Goal: Information Seeking & Learning: Learn about a topic

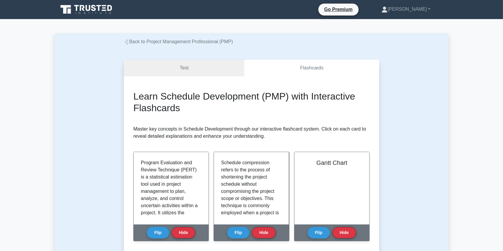
scroll to position [36, 0]
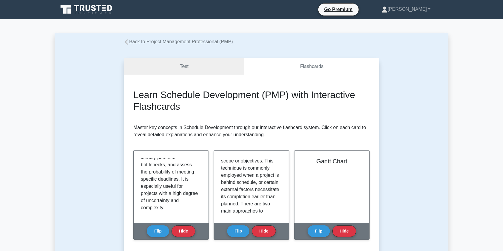
click at [189, 67] on link "Test" at bounding box center [184, 66] width 121 height 17
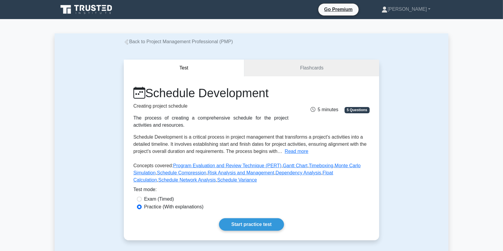
click at [155, 42] on link "Back to Project Management Professional (PMP)" at bounding box center [178, 41] width 109 height 5
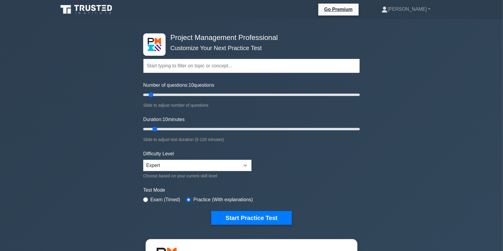
click at [189, 65] on input "text" at bounding box center [251, 66] width 217 height 14
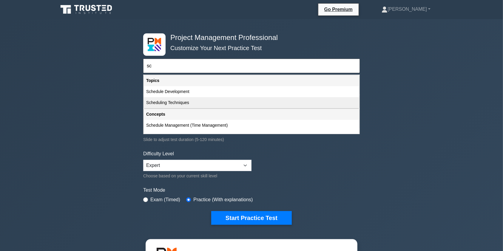
type input "s"
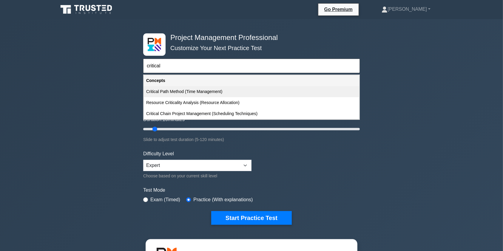
click at [216, 94] on div "Critical Path Method (Time Management)" at bounding box center [252, 91] width 216 height 11
type input "Critical Path Method (Time Management)"
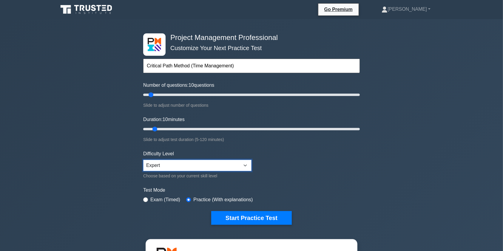
click at [246, 166] on select "Beginner Intermediate Expert" at bounding box center [197, 165] width 108 height 11
select select "beginner"
click at [143, 160] on select "Beginner Intermediate Expert" at bounding box center [197, 165] width 108 height 11
click at [183, 71] on input "text" at bounding box center [251, 66] width 217 height 14
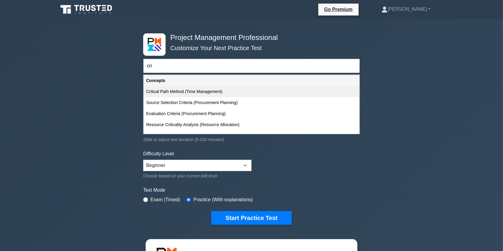
click at [194, 92] on div "Critical Path Method (Time Management)" at bounding box center [252, 91] width 216 height 11
type input "Critical Path Method (Time Management)"
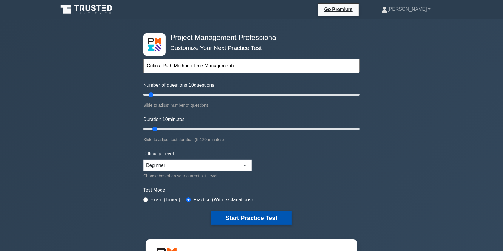
click at [257, 221] on button "Start Practice Test" at bounding box center [251, 218] width 81 height 14
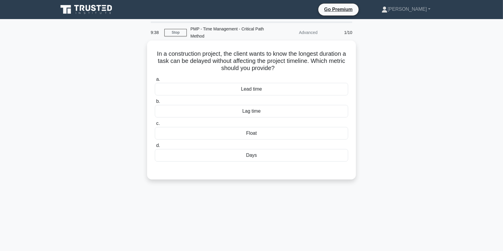
click at [193, 133] on div "Float" at bounding box center [252, 133] width 194 height 13
click at [155, 126] on input "c. Float" at bounding box center [155, 124] width 0 height 4
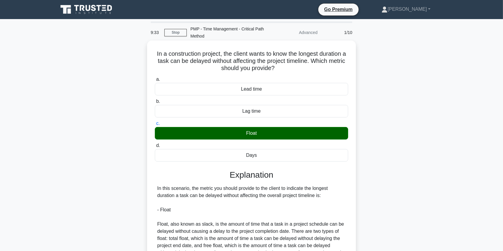
drag, startPoint x: 239, startPoint y: 62, endPoint x: 339, endPoint y: 72, distance: 100.8
click at [334, 72] on h5 "In a construction project, the client wants to know the longest duration a task…" at bounding box center [251, 61] width 195 height 22
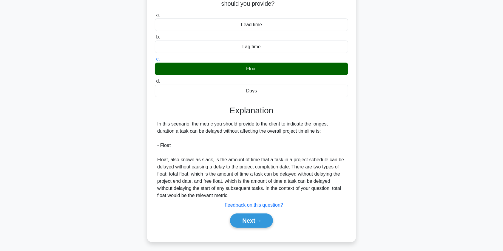
scroll to position [71, 0]
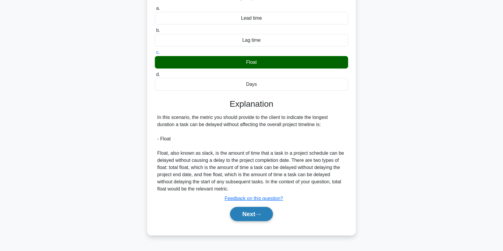
click at [254, 216] on button "Next" at bounding box center [251, 214] width 43 height 14
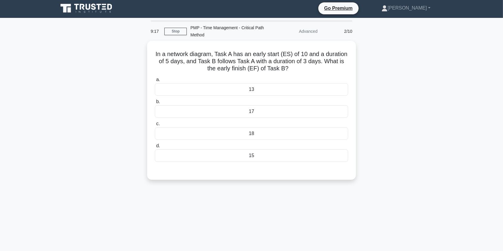
scroll to position [0, 0]
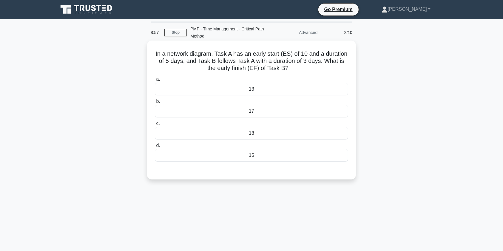
click at [304, 137] on div "18" at bounding box center [252, 133] width 194 height 13
click at [155, 126] on input "c. 18" at bounding box center [155, 124] width 0 height 4
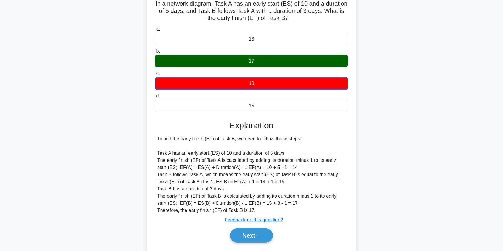
scroll to position [50, 0]
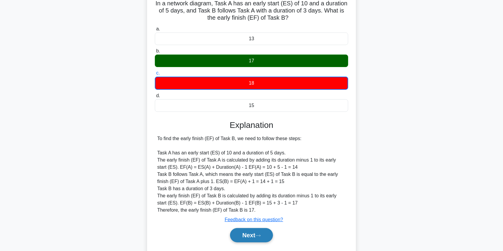
click at [248, 235] on button "Next" at bounding box center [251, 235] width 43 height 14
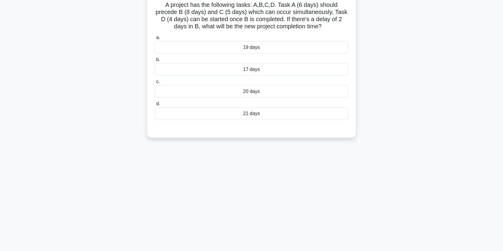
scroll to position [0, 0]
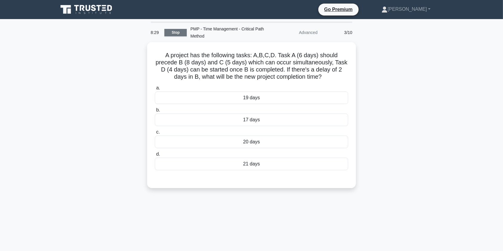
click at [175, 33] on link "Stop" at bounding box center [176, 32] width 22 height 7
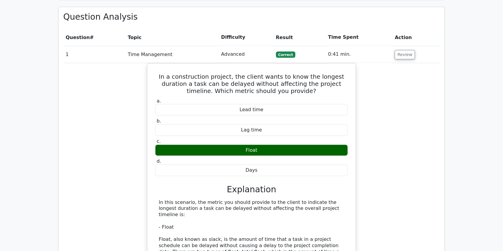
scroll to position [427, 0]
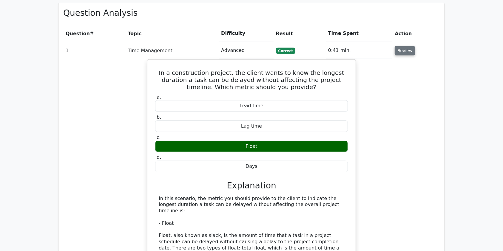
click at [408, 46] on button "Review" at bounding box center [405, 50] width 20 height 9
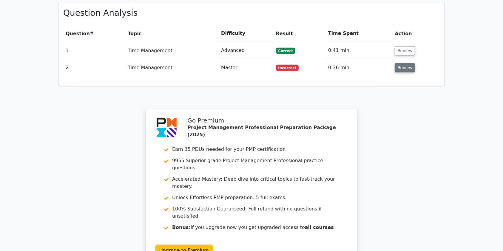
click at [409, 63] on button "Review" at bounding box center [405, 67] width 20 height 9
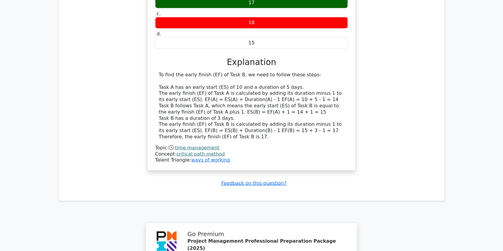
scroll to position [571, 0]
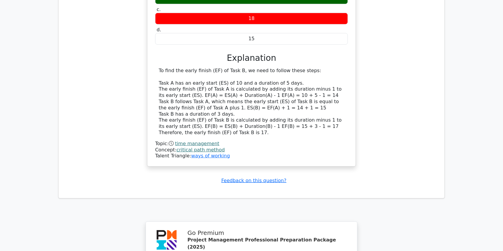
click at [189, 147] on link "critical path method" at bounding box center [201, 150] width 48 height 6
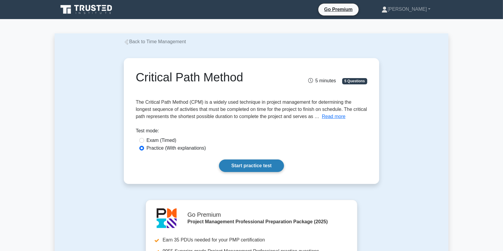
click at [255, 166] on link "Start practice test" at bounding box center [251, 166] width 65 height 13
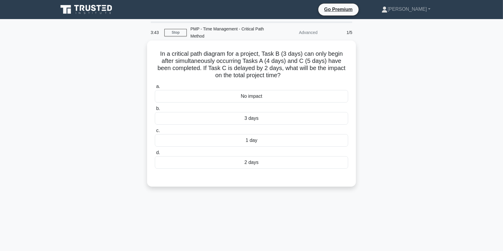
click at [276, 143] on div "1 day" at bounding box center [252, 140] width 194 height 13
click at [155, 133] on input "c. 1 day" at bounding box center [155, 131] width 0 height 4
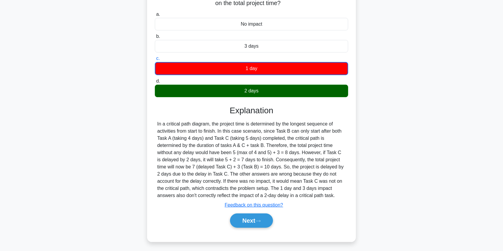
scroll to position [74, 0]
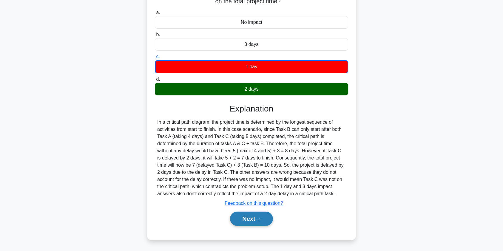
click at [250, 218] on button "Next" at bounding box center [251, 219] width 43 height 14
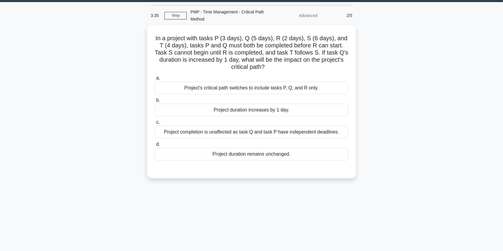
scroll to position [17, 0]
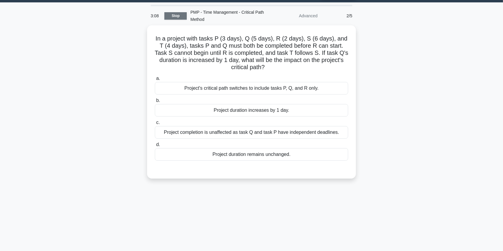
click at [182, 15] on link "Stop" at bounding box center [176, 15] width 22 height 7
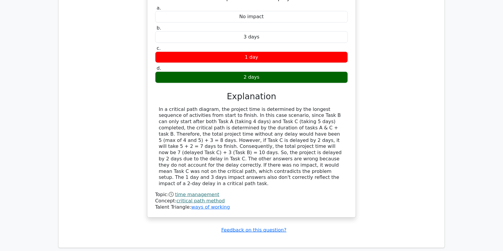
scroll to position [541, 0]
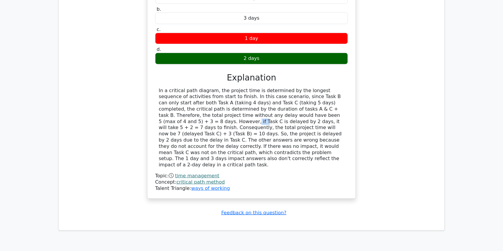
drag, startPoint x: 285, startPoint y: 93, endPoint x: 295, endPoint y: 93, distance: 9.9
click at [295, 93] on div "In a critical path diagram, the project time is determined by the longest seque…" at bounding box center [252, 128] width 186 height 81
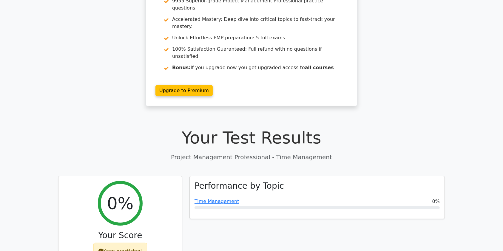
scroll to position [0, 0]
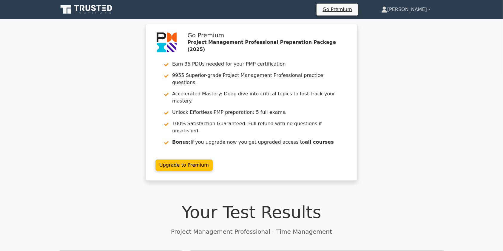
click at [412, 10] on link "[PERSON_NAME]" at bounding box center [406, 10] width 78 height 12
click at [405, 22] on link "Profile" at bounding box center [391, 24] width 47 height 10
